Goal: Check status: Check status

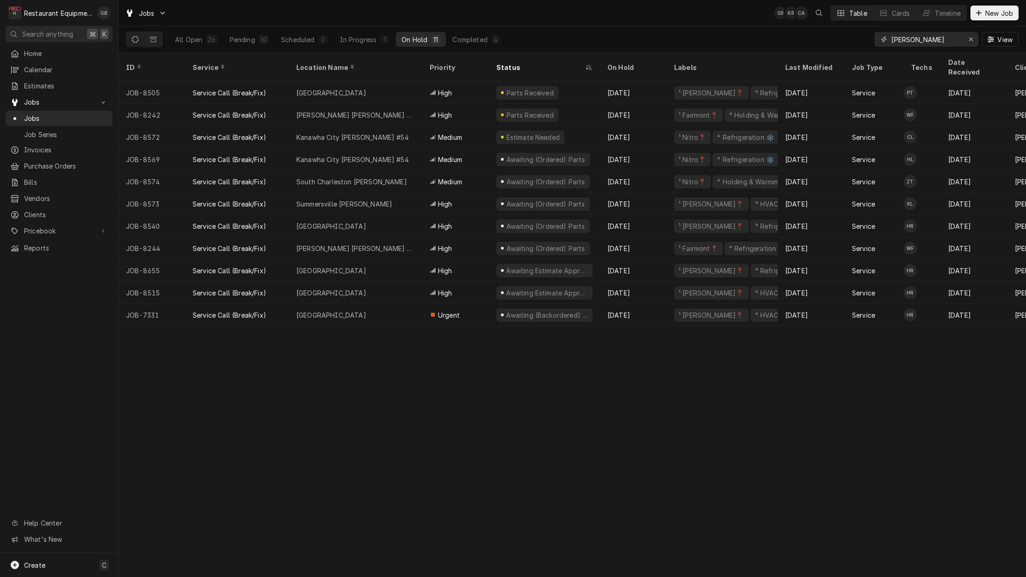
click at [973, 40] on icon "Erase input" at bounding box center [971, 39] width 5 height 6
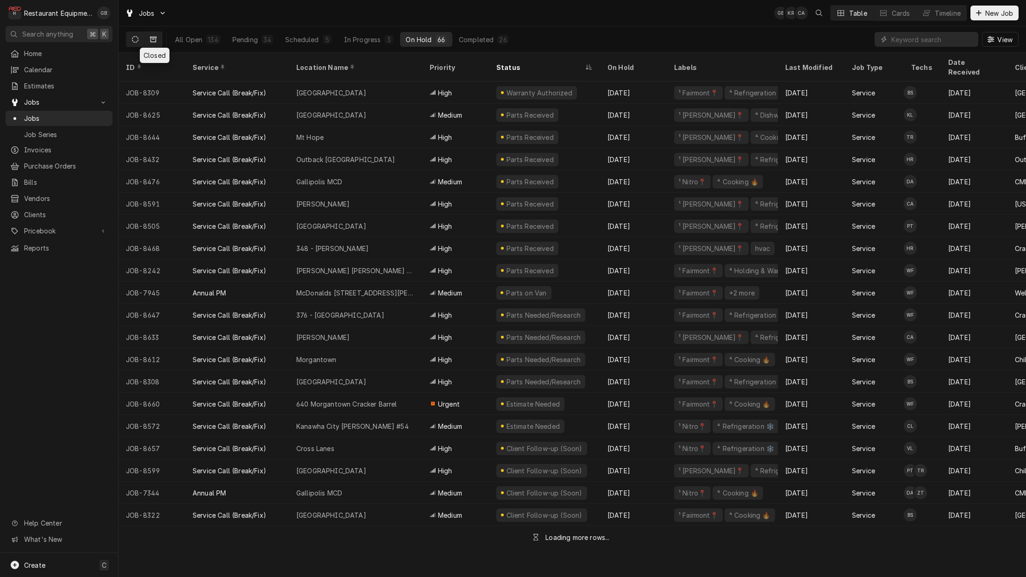
click at [154, 41] on icon "Dynamic Content Wrapper" at bounding box center [153, 39] width 6 height 6
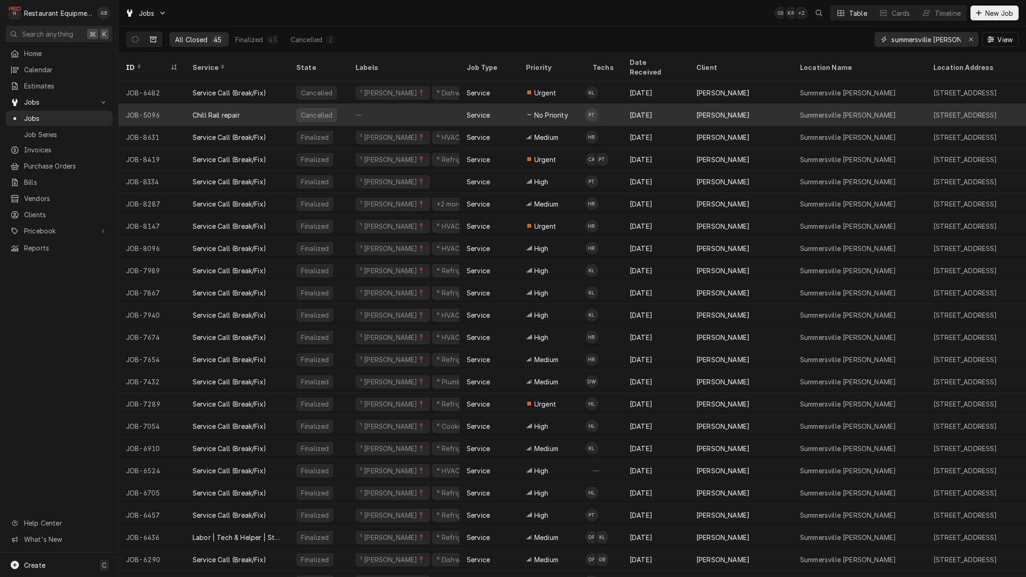
type input "summersville bob"
click at [272, 105] on div "Chill Rail repair" at bounding box center [237, 115] width 104 height 22
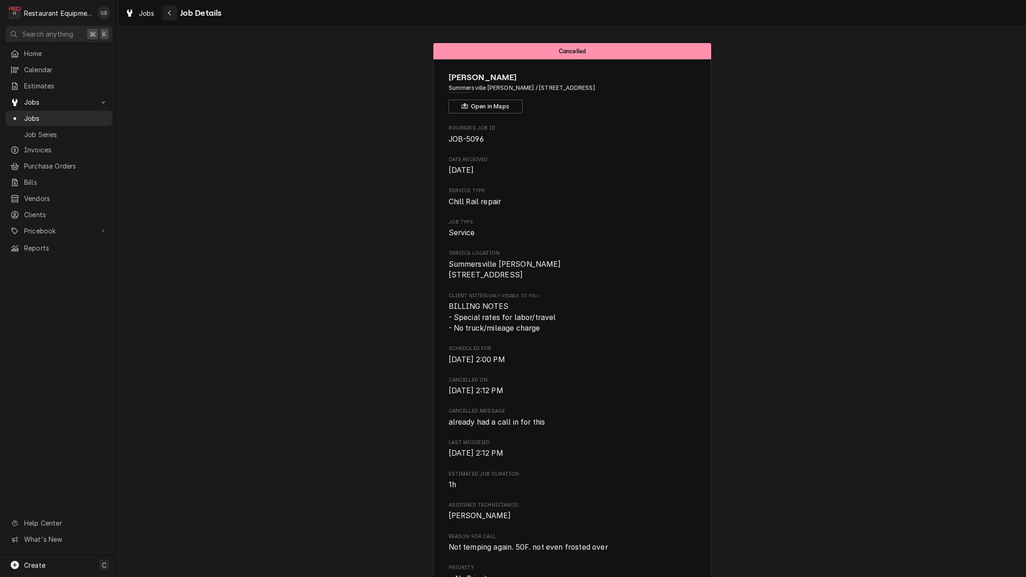
click at [166, 16] on div "Navigate back" at bounding box center [169, 12] width 9 height 9
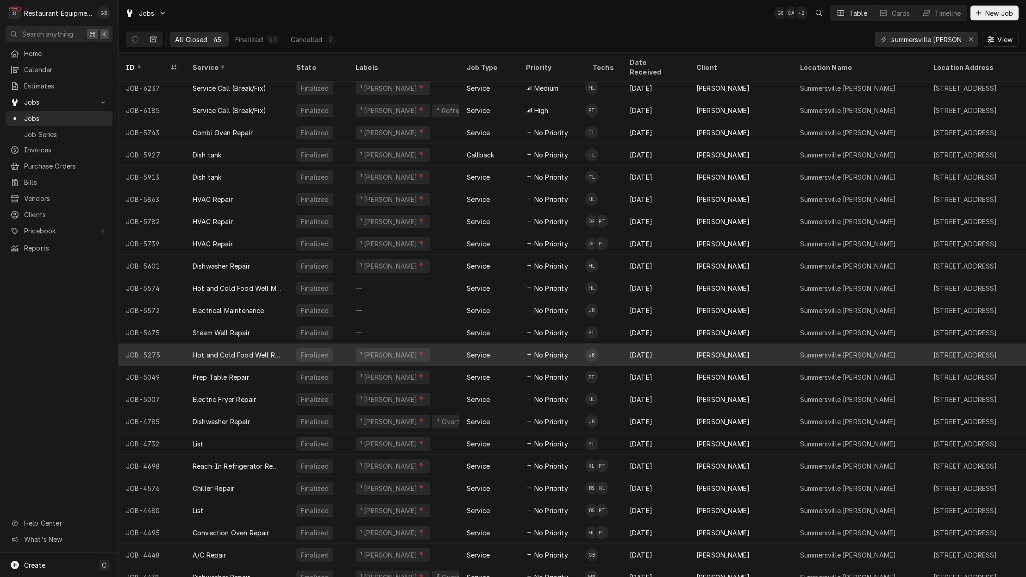
click at [333, 344] on div "Finalized" at bounding box center [318, 355] width 59 height 22
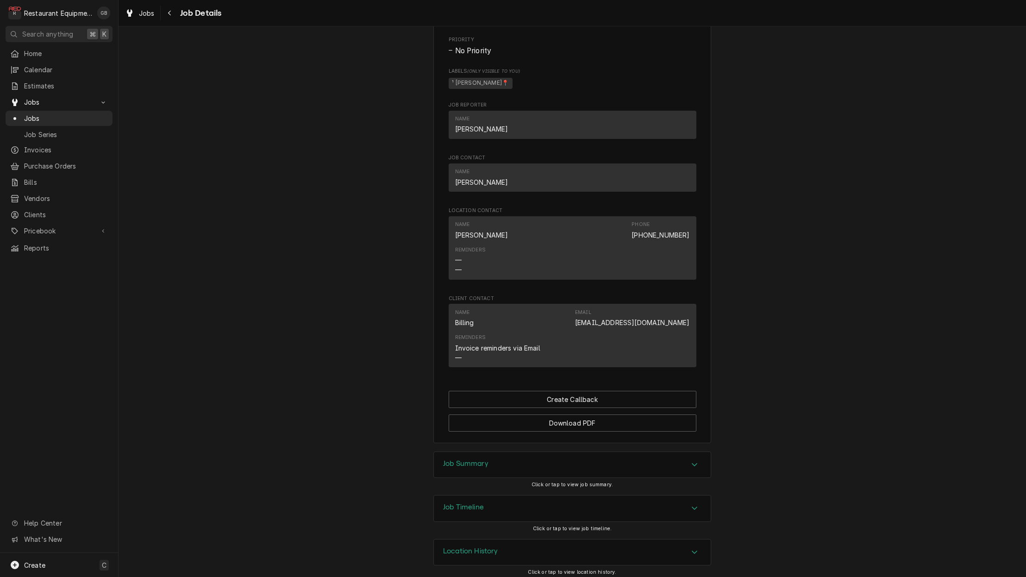
click at [707, 463] on div "Job Summary" at bounding box center [572, 465] width 277 height 26
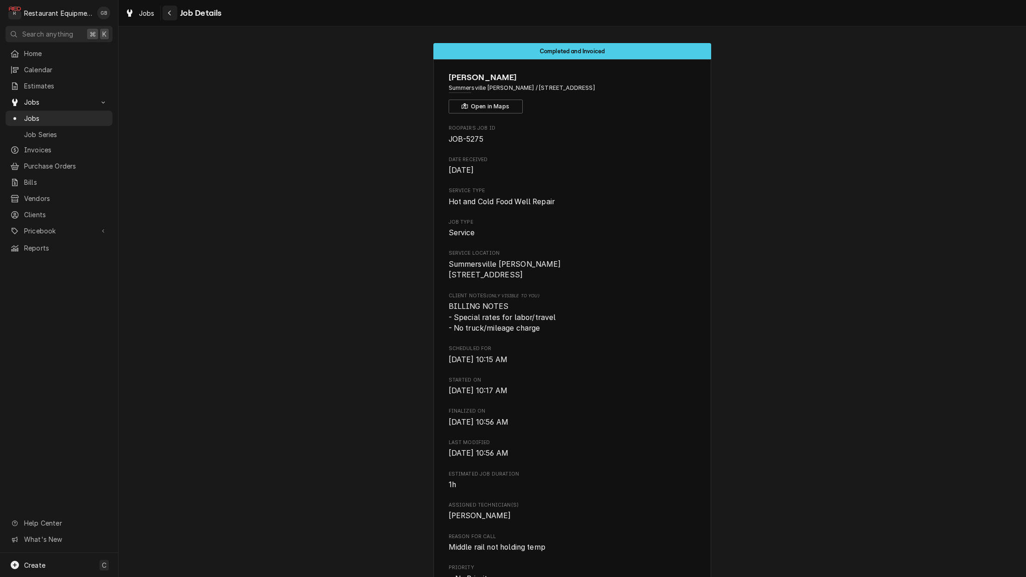
scroll to position [0, 1]
click at [172, 19] on button "Navigate back" at bounding box center [170, 13] width 15 height 15
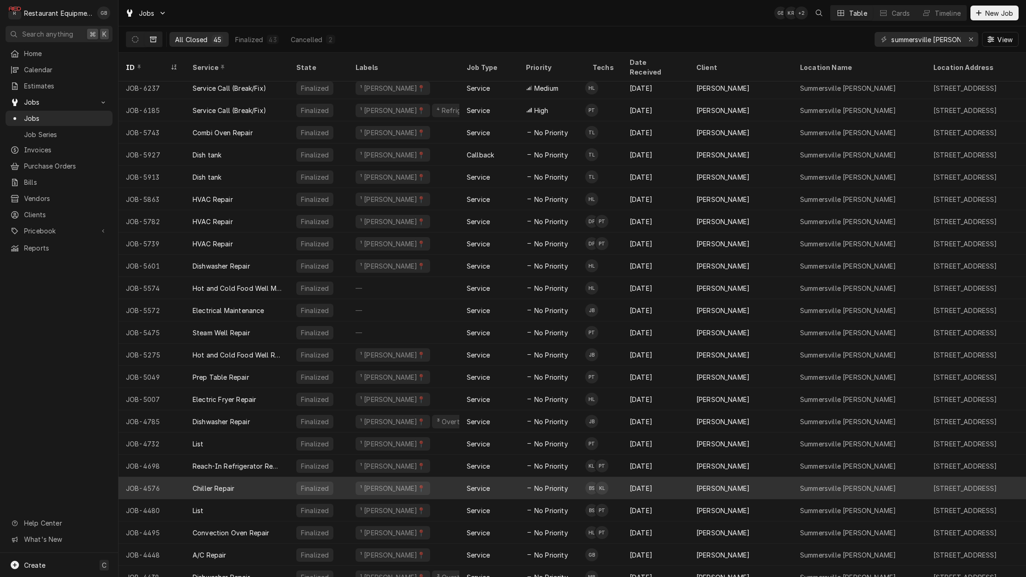
click at [238, 477] on div "Chiller Repair" at bounding box center [237, 488] width 104 height 22
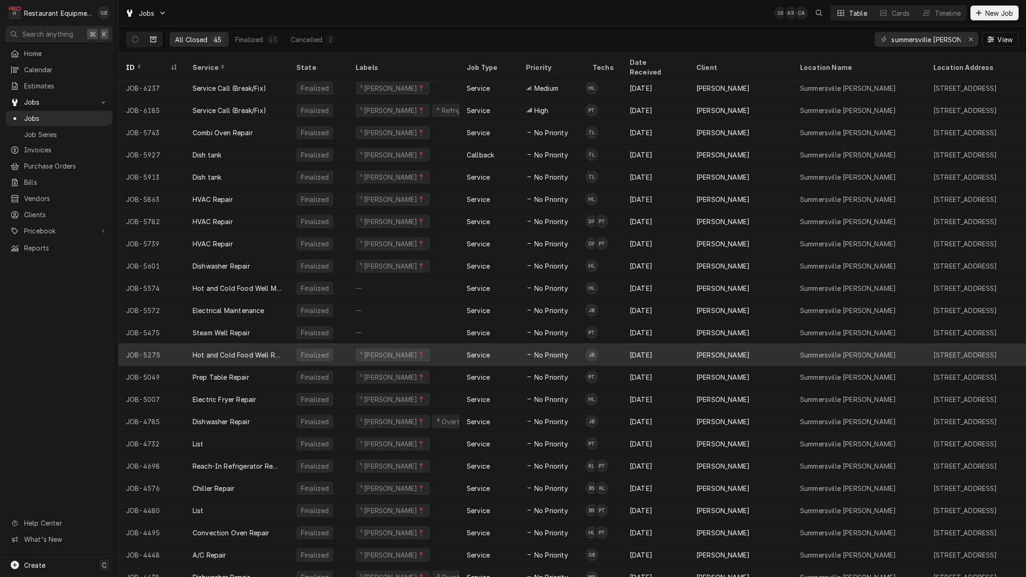
scroll to position [493, 0]
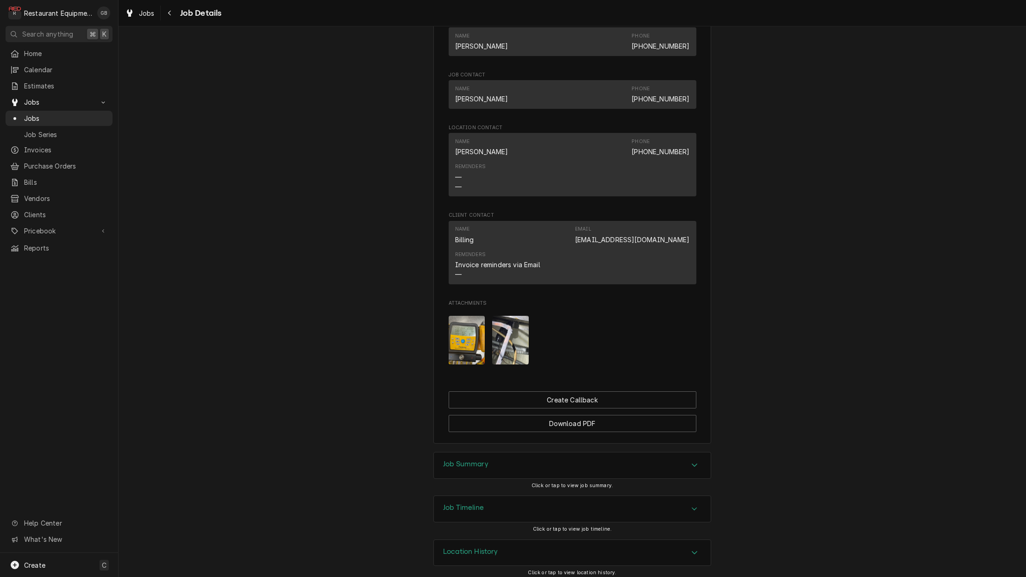
scroll to position [622, 0]
click at [690, 463] on div "Accordion Header" at bounding box center [695, 465] width 14 height 11
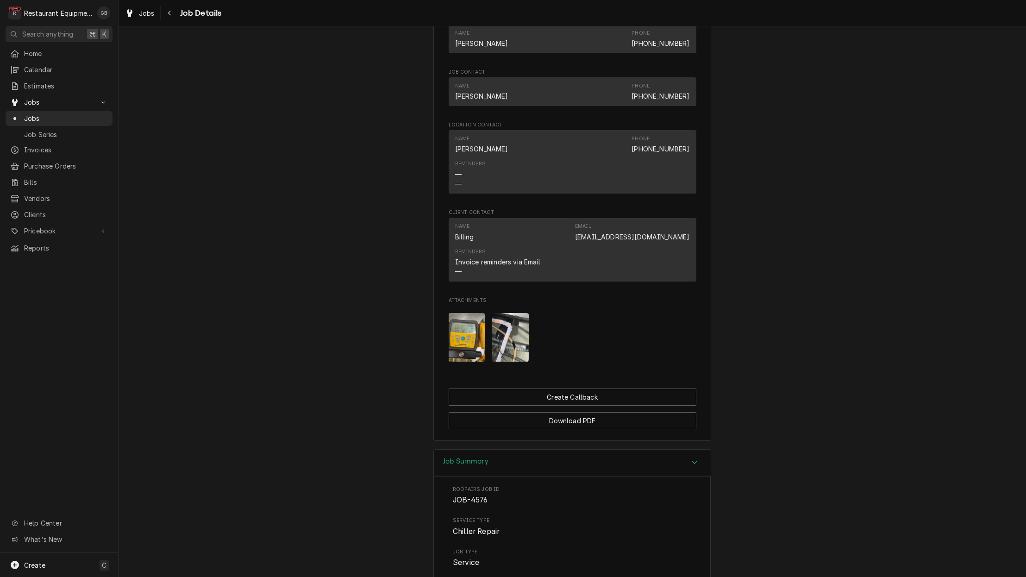
scroll to position [621, 0]
